Goal: Task Accomplishment & Management: Use online tool/utility

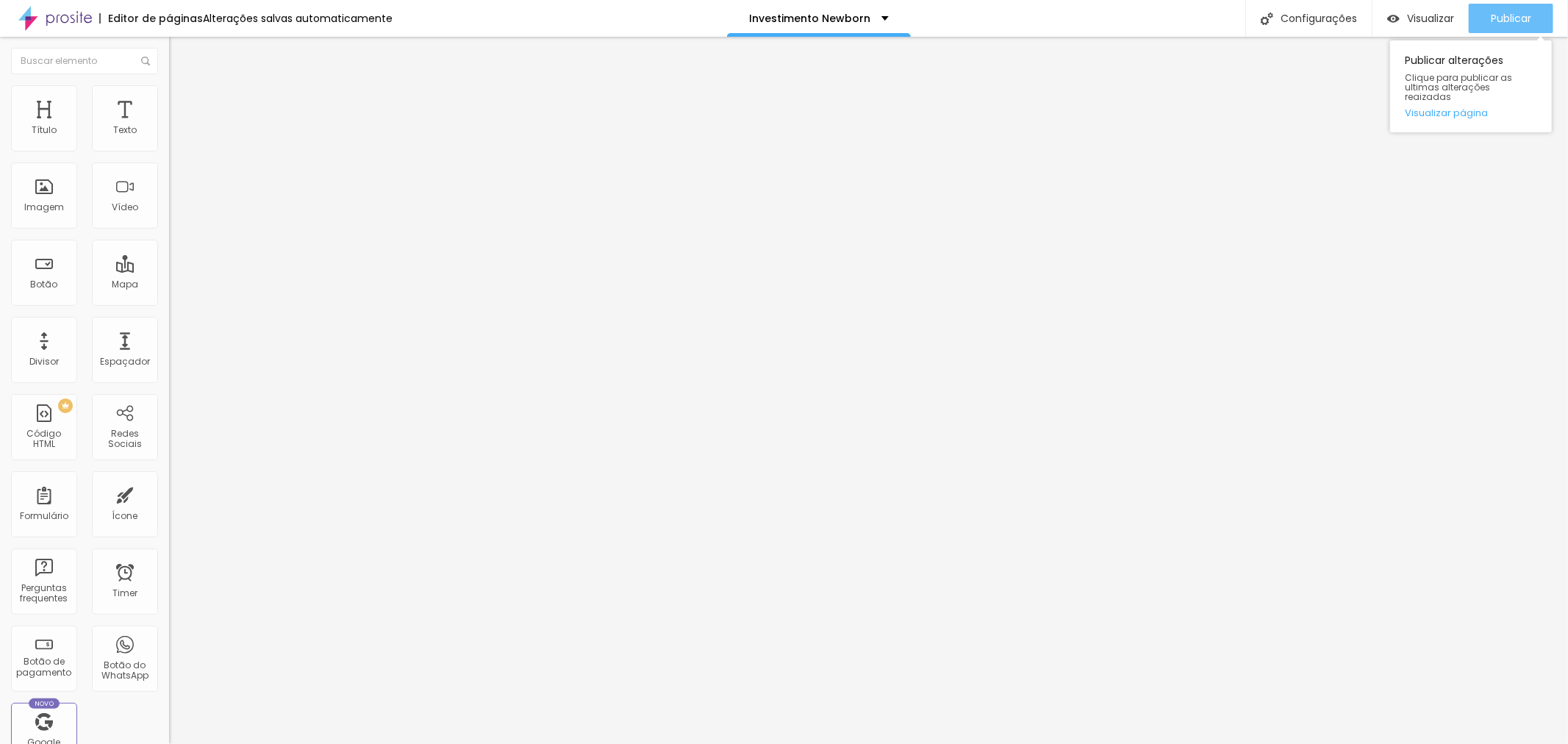
click at [1512, 16] on span "Publicar" at bounding box center [1510, 18] width 41 height 12
click at [169, 154] on img at bounding box center [173, 149] width 8 height 8
click at [178, 141] on div "Pacote Platinum" at bounding box center [253, 134] width 150 height 13
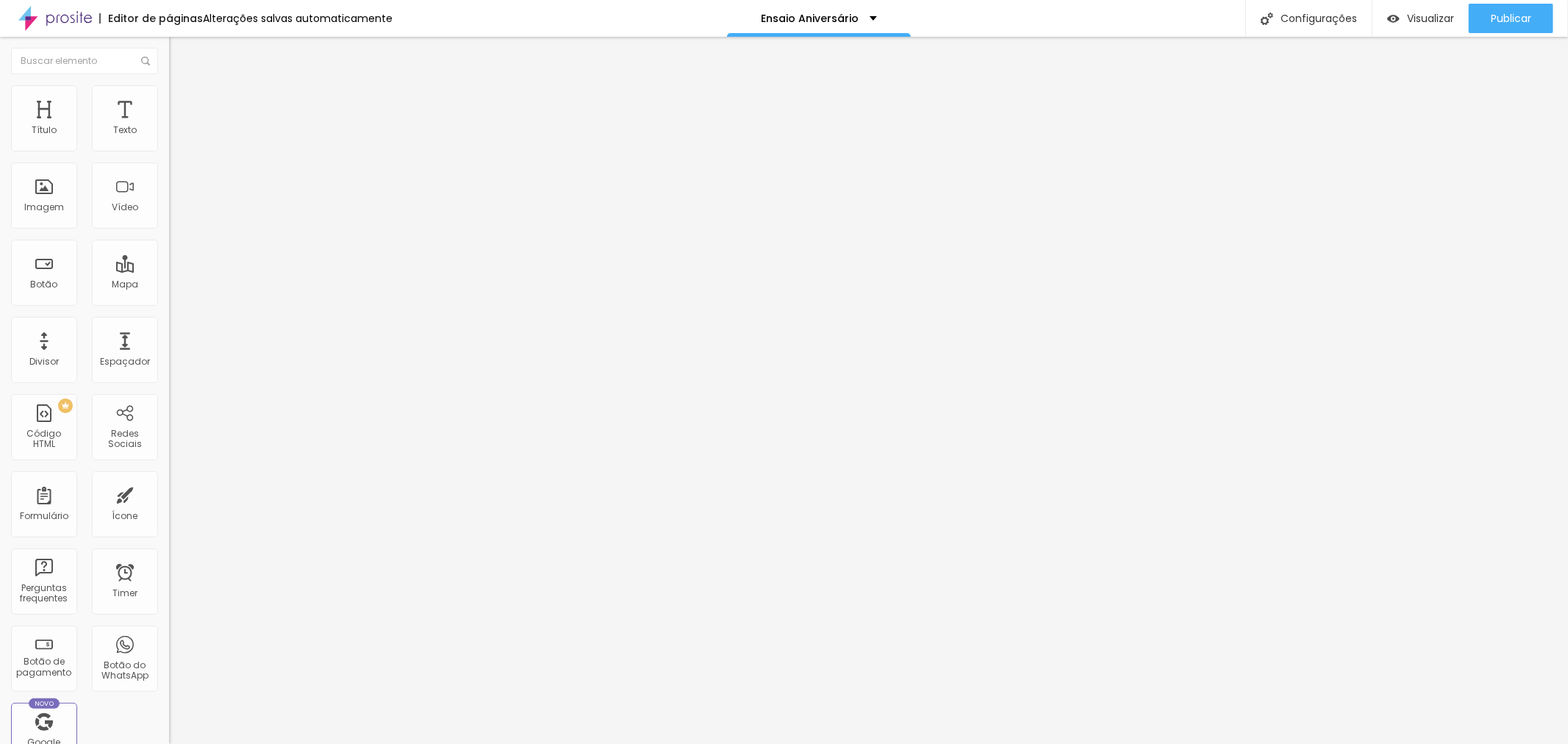
click at [169, 154] on img at bounding box center [173, 149] width 8 height 8
type input "Newborn Gold - CORPORATIVO"
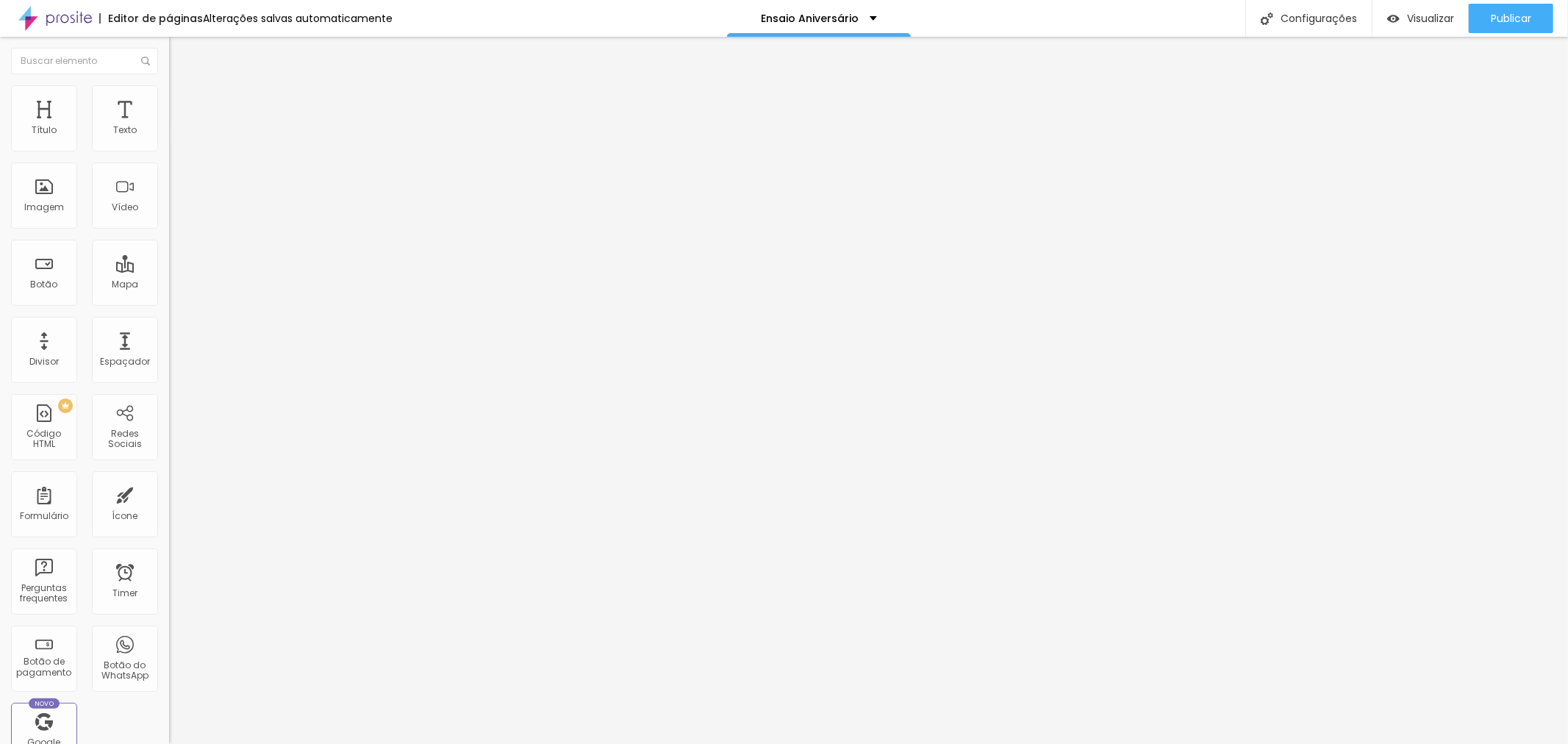
type input "R$ 1.790,00"
drag, startPoint x: 827, startPoint y: 280, endPoint x: 784, endPoint y: 280, distance: 43.0
drag, startPoint x: 755, startPoint y: 149, endPoint x: 676, endPoint y: 149, distance: 79.0
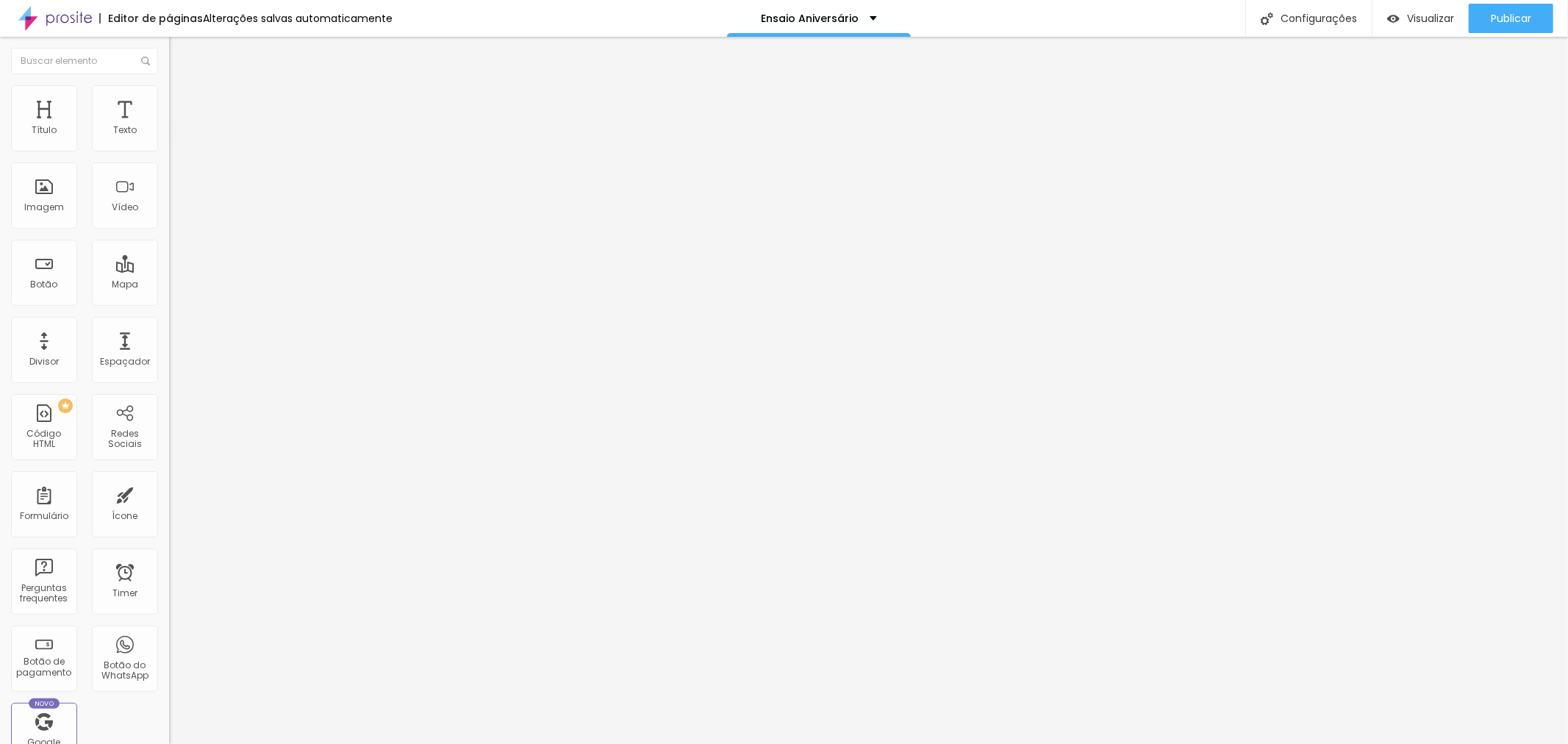
click at [178, 141] on div "Newborn Gold" at bounding box center [253, 134] width 150 height 13
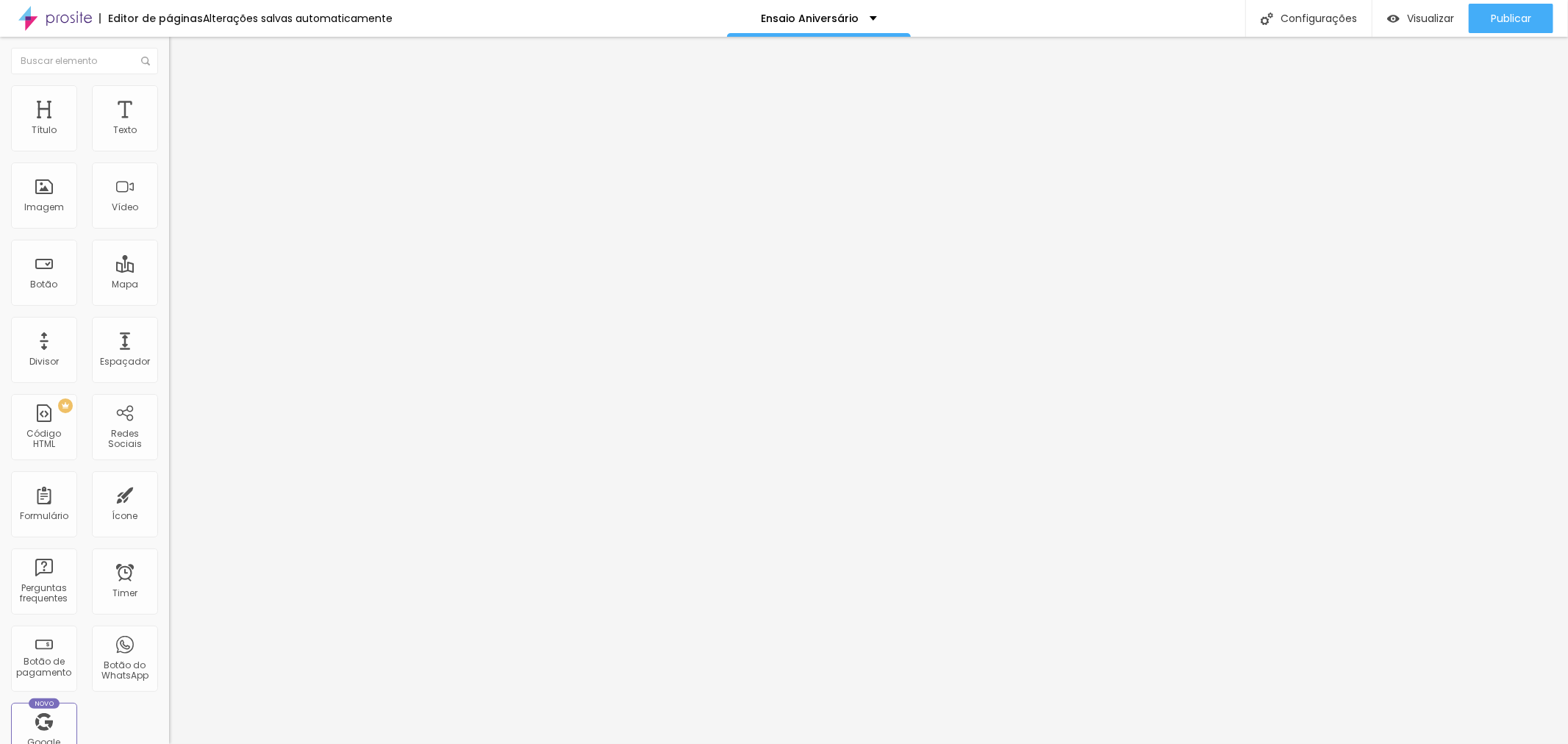
scroll to position [81, 0]
click at [169, 154] on img at bounding box center [173, 149] width 8 height 8
click at [178, 141] on div "Pacote Gold" at bounding box center [253, 134] width 150 height 13
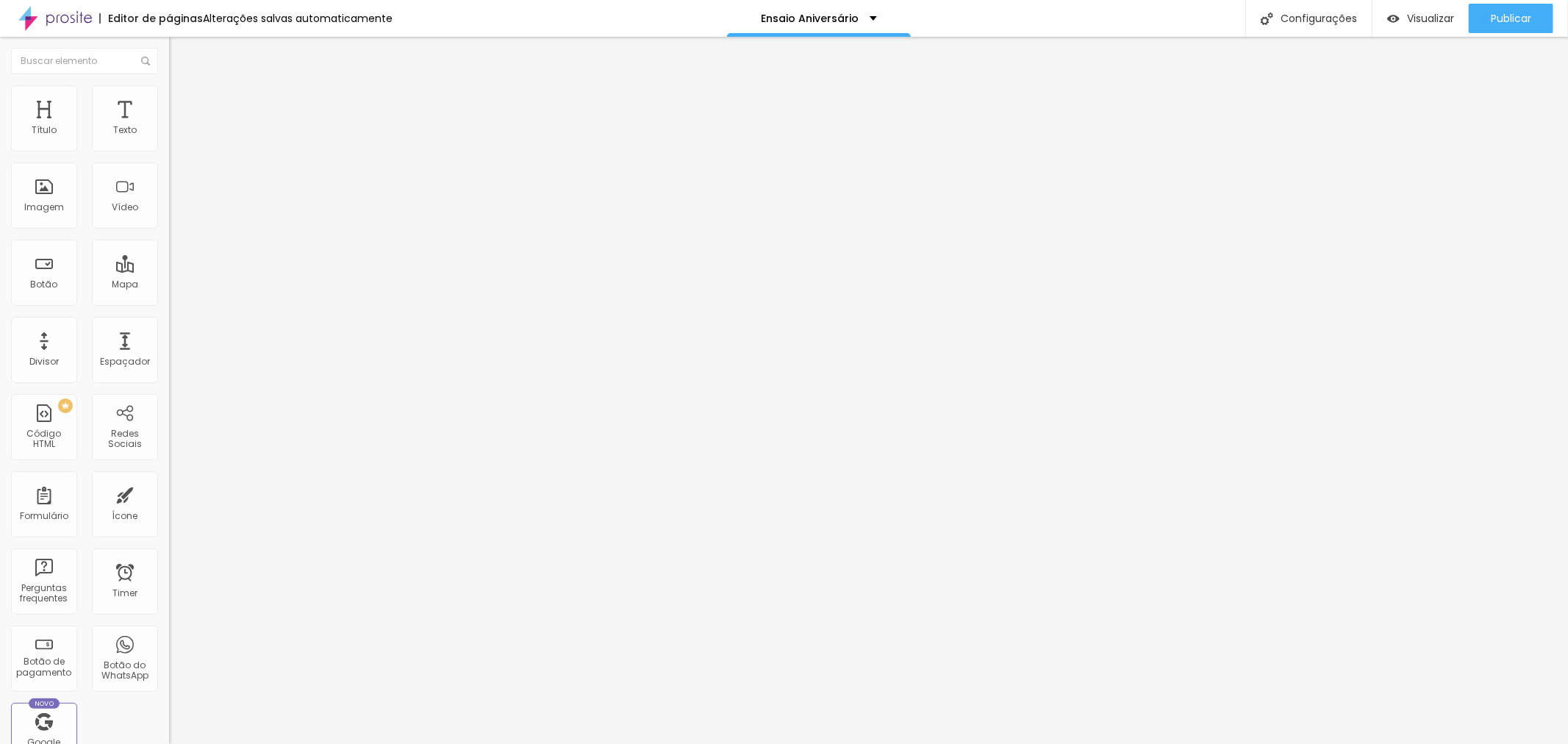
scroll to position [597, 0]
type input "p"
type input "c"
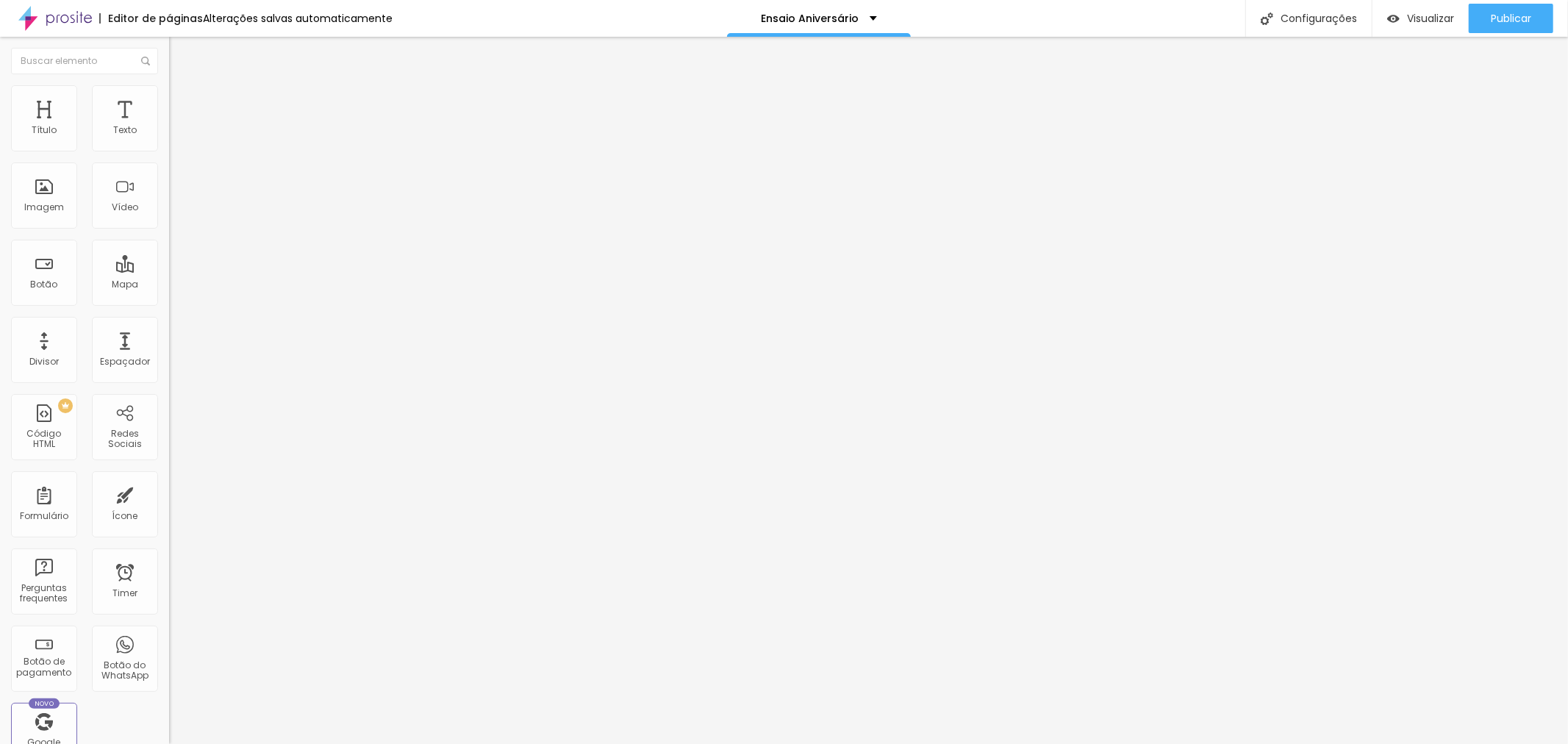
type input "Corporativo Gold"
type input "R$ 1.790,00"
type textarea "Ensaio com 30 fotos digitais"
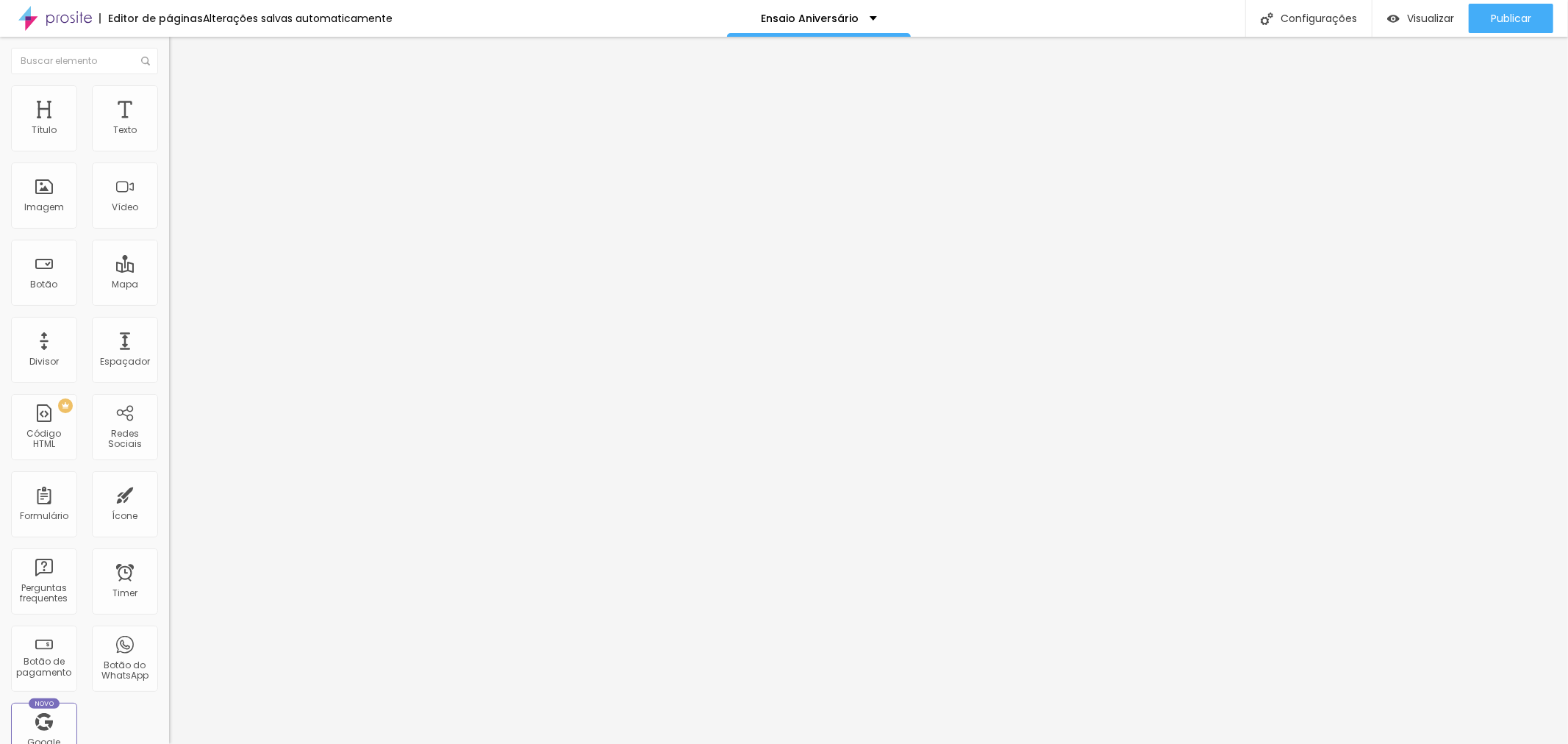
drag, startPoint x: 854, startPoint y: 420, endPoint x: 854, endPoint y: 405, distance: 15.0
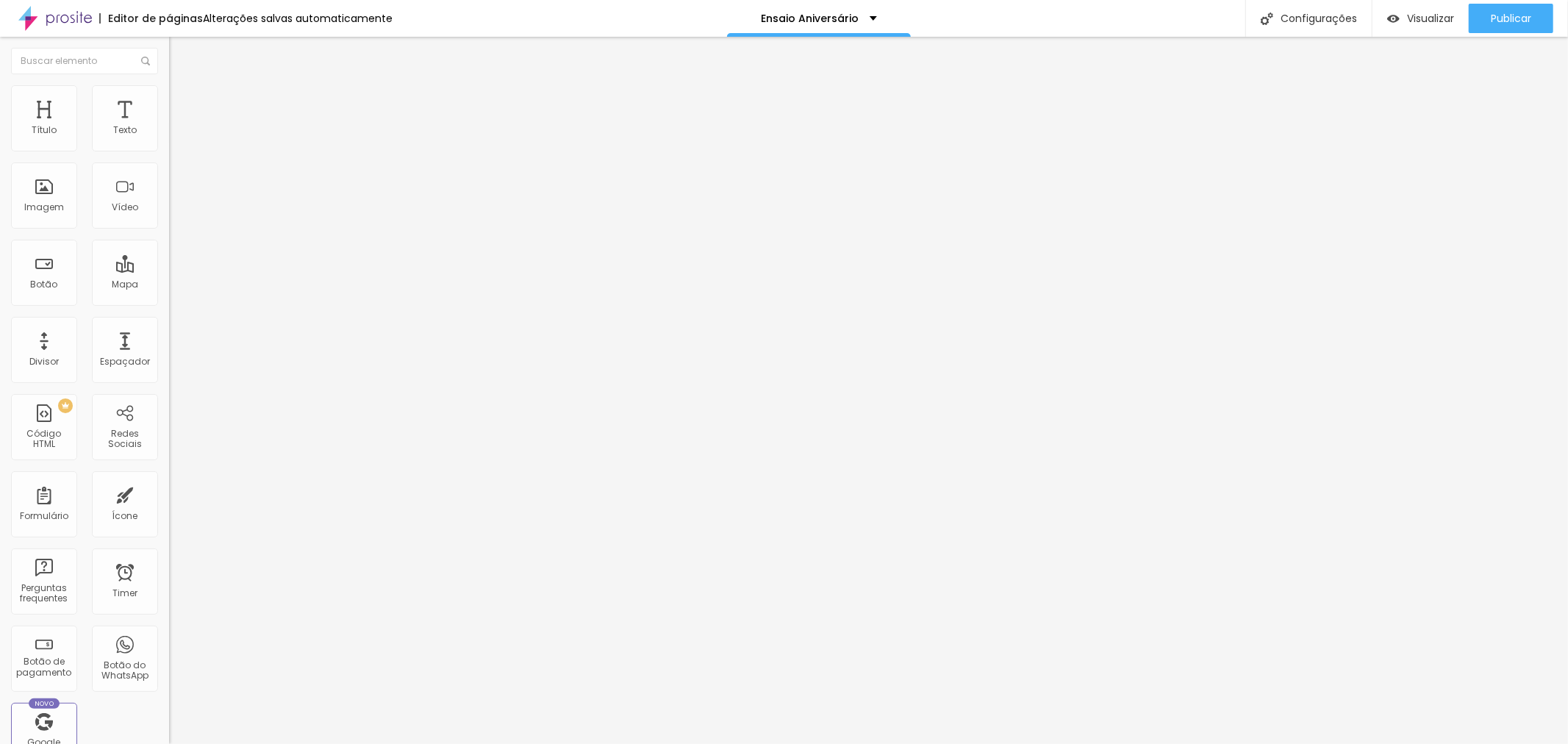
click at [169, 154] on img at bounding box center [173, 149] width 8 height 8
click at [169, 127] on span "Trocar imagem" at bounding box center [209, 120] width 80 height 12
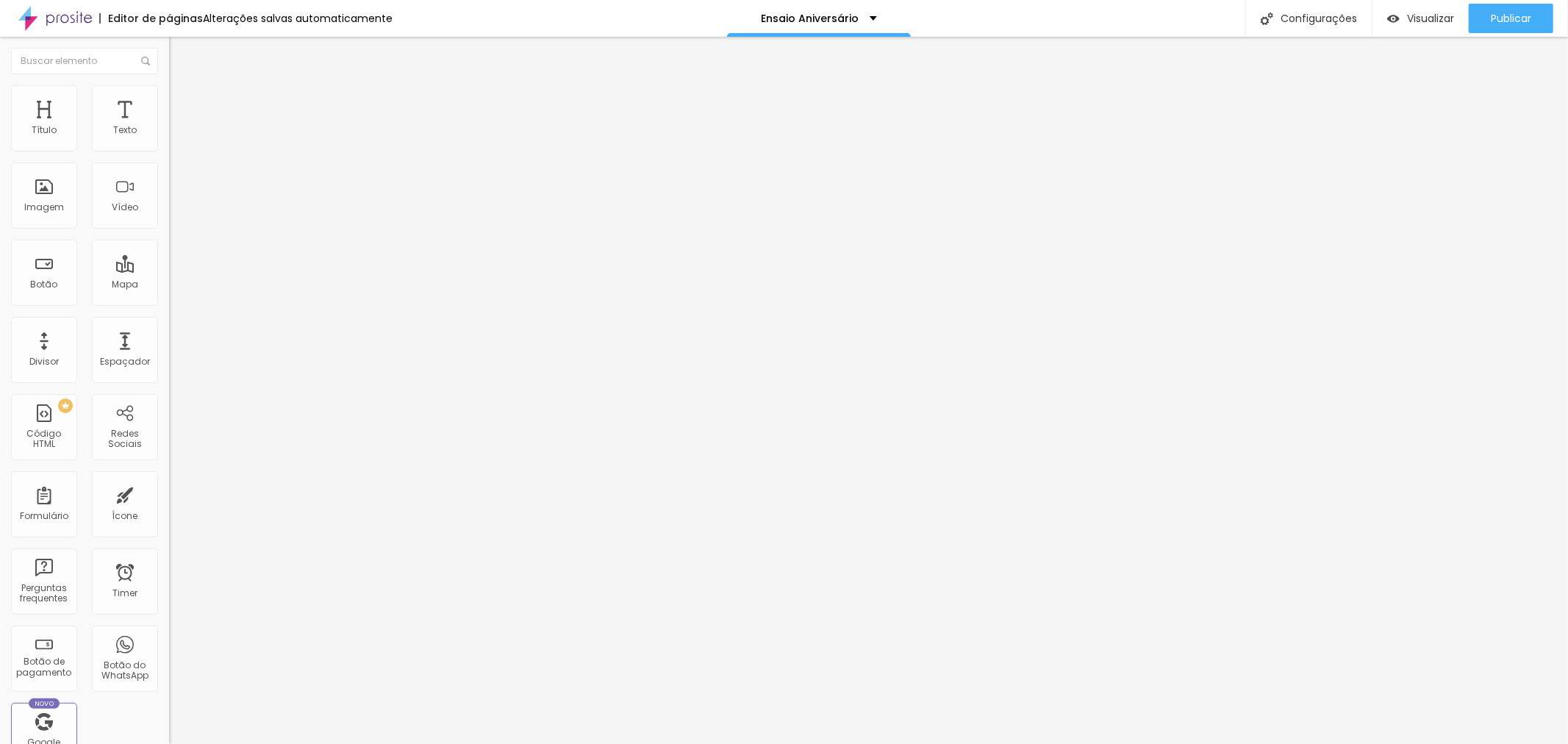
scroll to position [686, 0]
click at [1505, 25] on div "Publicar" at bounding box center [1510, 18] width 41 height 29
click at [1516, 15] on span "Publicar" at bounding box center [1510, 18] width 41 height 12
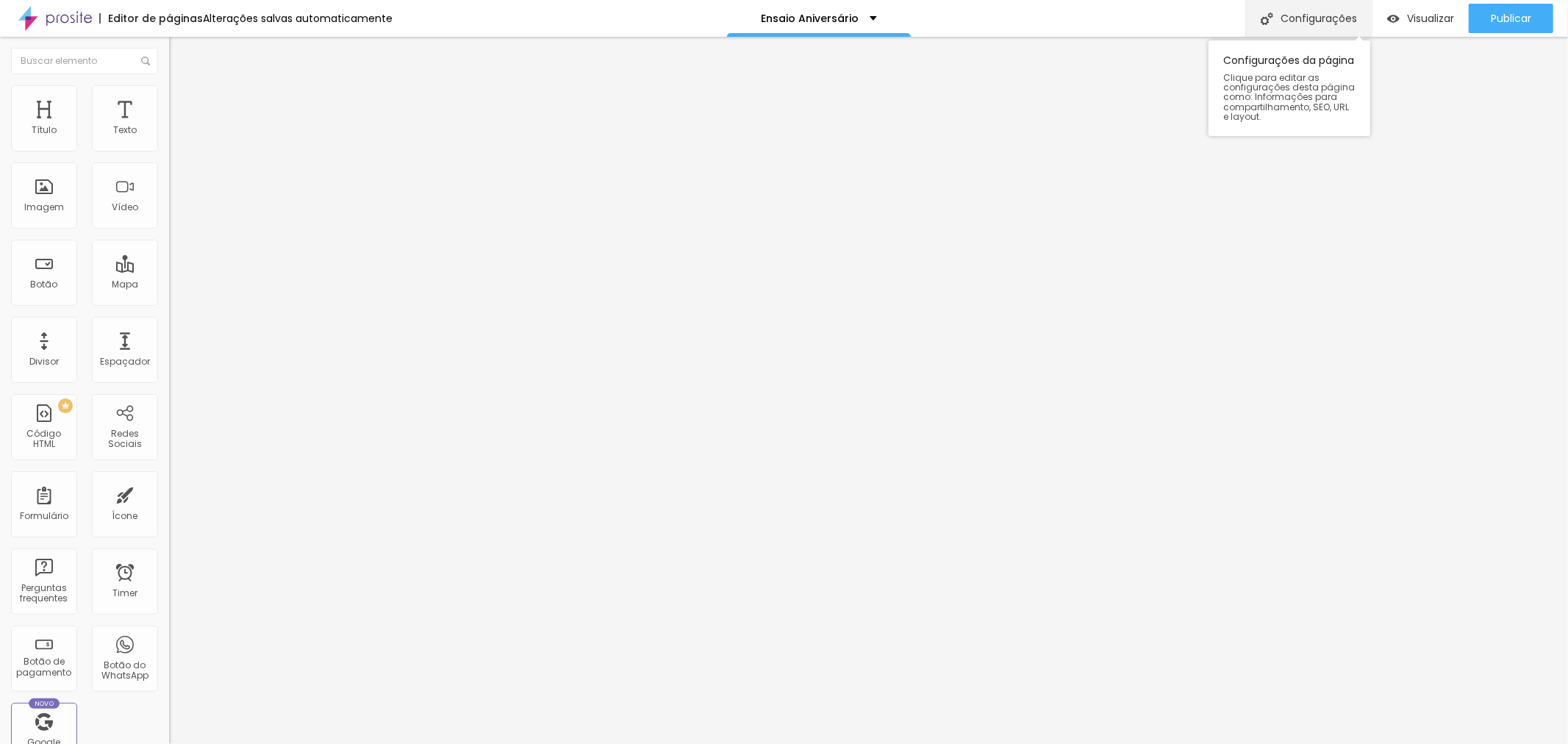
click at [1324, 17] on div "Configurações" at bounding box center [1308, 18] width 127 height 37
drag, startPoint x: 742, startPoint y: 206, endPoint x: 682, endPoint y: 210, distance: 60.1
paste input "Celebration"
type input "Ensaio Celebration"
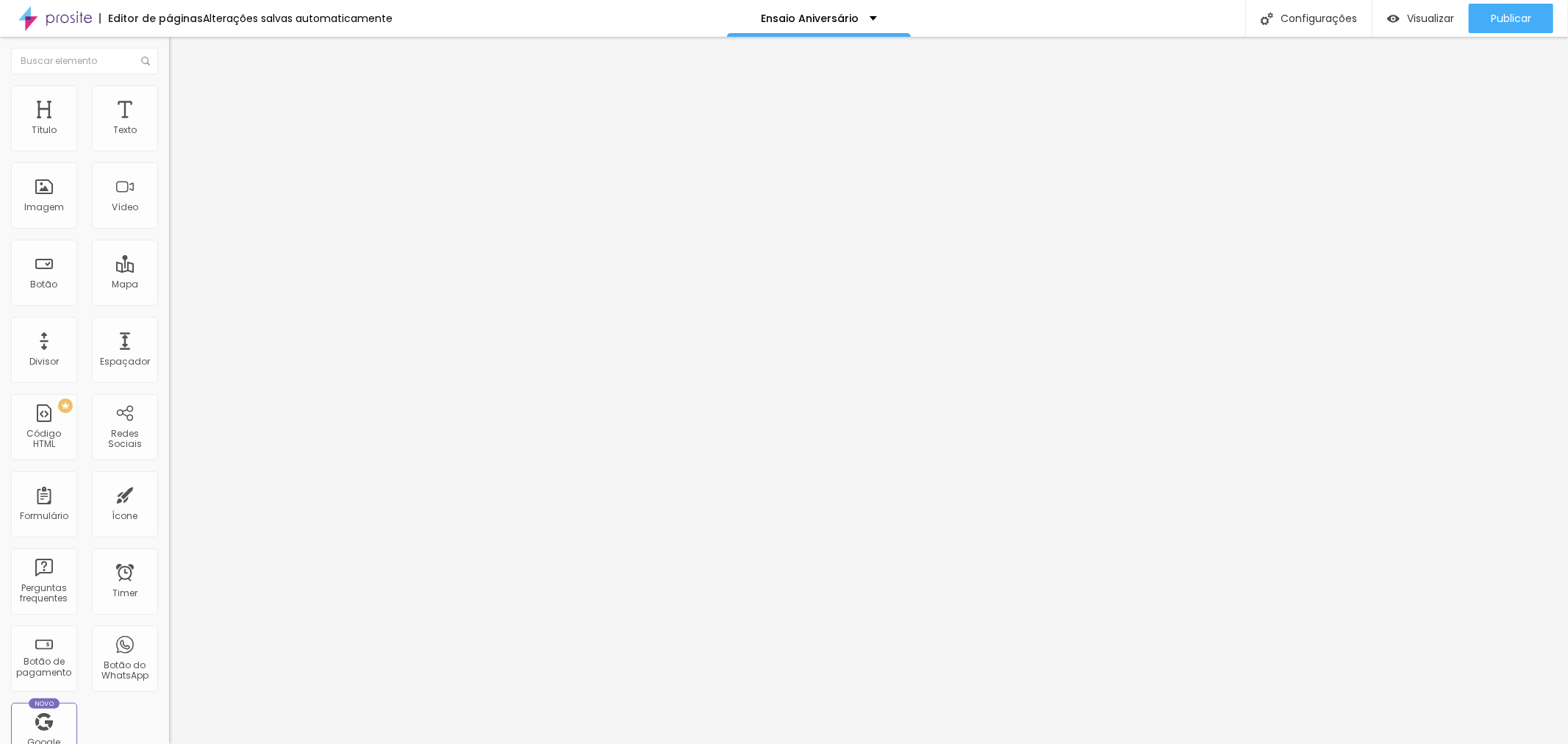
click at [1523, 22] on span "Publicar" at bounding box center [1510, 18] width 41 height 12
